Goal: Information Seeking & Learning: Learn about a topic

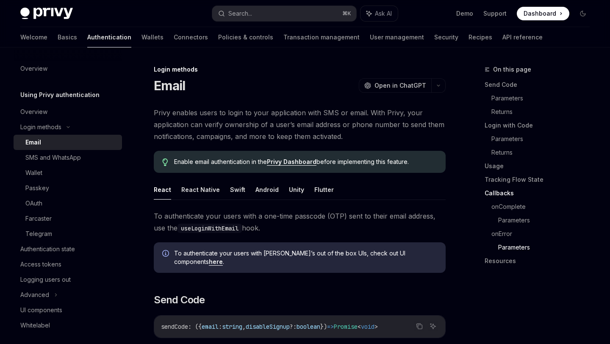
scroll to position [1740, 0]
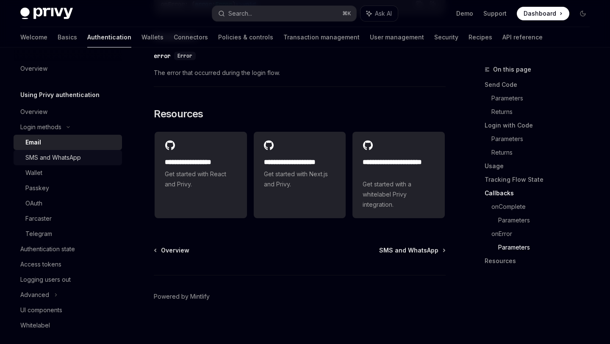
click at [85, 159] on div "SMS and WhatsApp" at bounding box center [71, 158] width 92 height 10
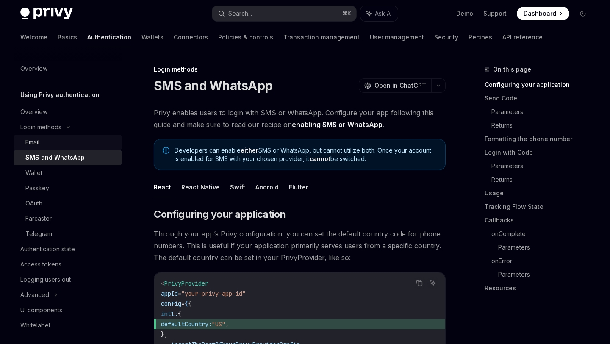
click at [86, 143] on div "Email" at bounding box center [71, 142] width 92 height 10
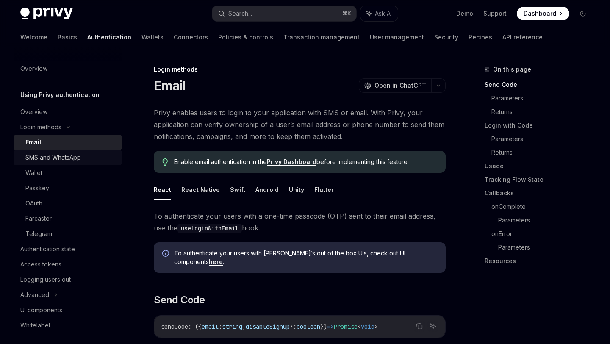
click at [92, 156] on div "SMS and WhatsApp" at bounding box center [71, 158] width 92 height 10
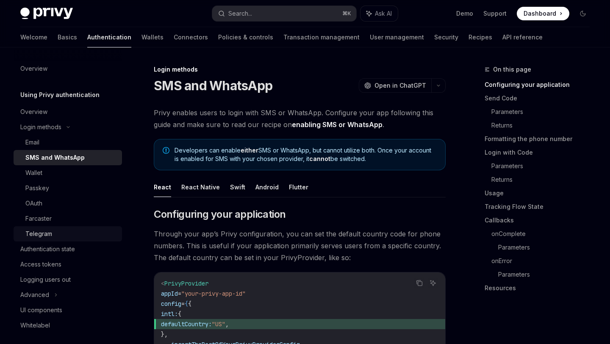
click at [86, 235] on div "Telegram" at bounding box center [71, 234] width 92 height 10
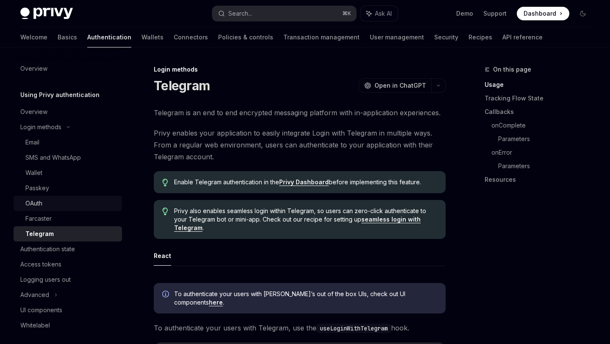
click at [90, 206] on div "OAuth" at bounding box center [71, 203] width 92 height 10
type textarea "*"
